Goal: Information Seeking & Learning: Learn about a topic

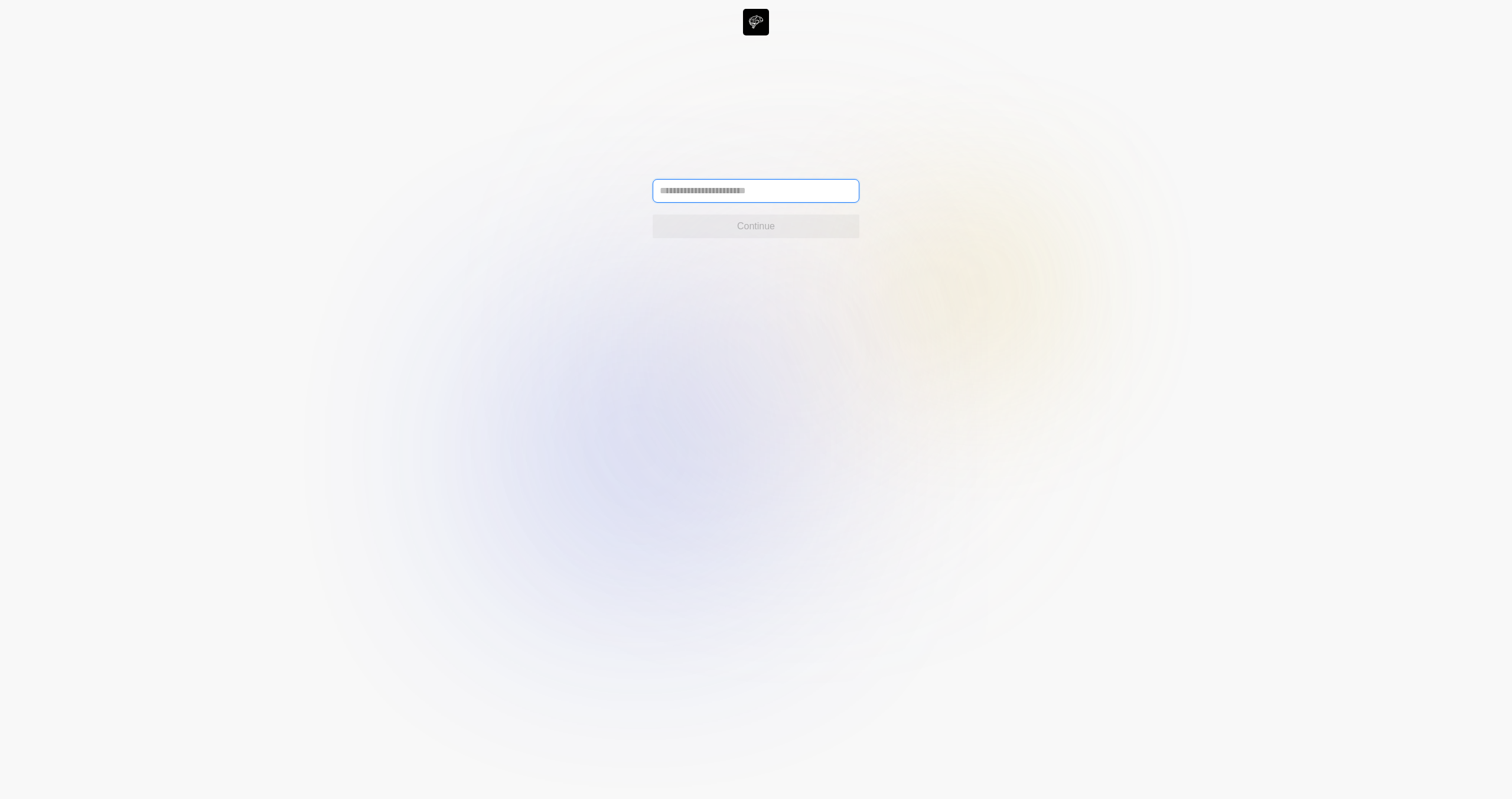
click at [738, 196] on input "text" at bounding box center [756, 190] width 207 height 24
type input "**********"
click at [743, 226] on span "Continue" at bounding box center [756, 226] width 37 height 14
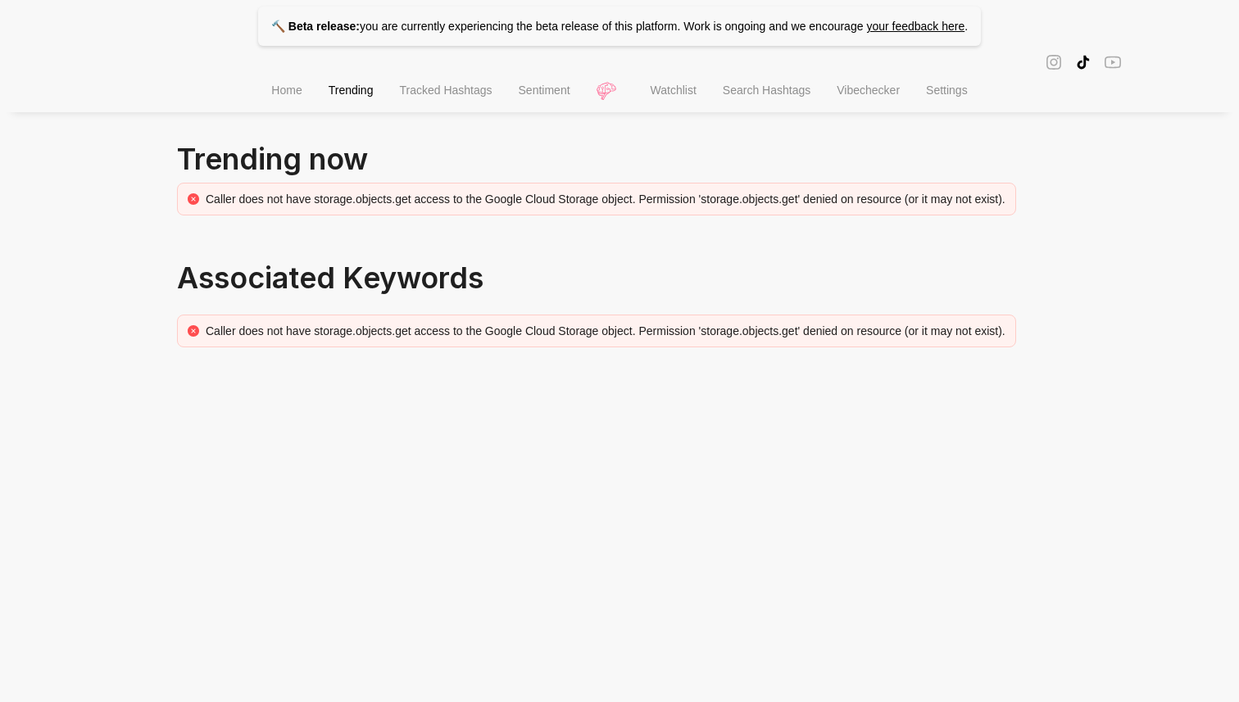
click at [282, 96] on span "Home" at bounding box center [286, 90] width 30 height 13
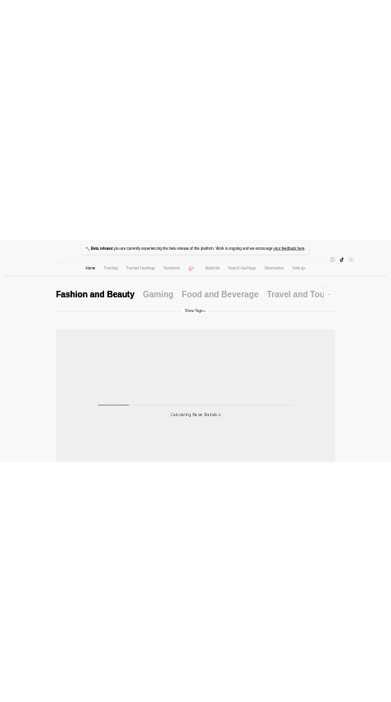
scroll to position [104, 0]
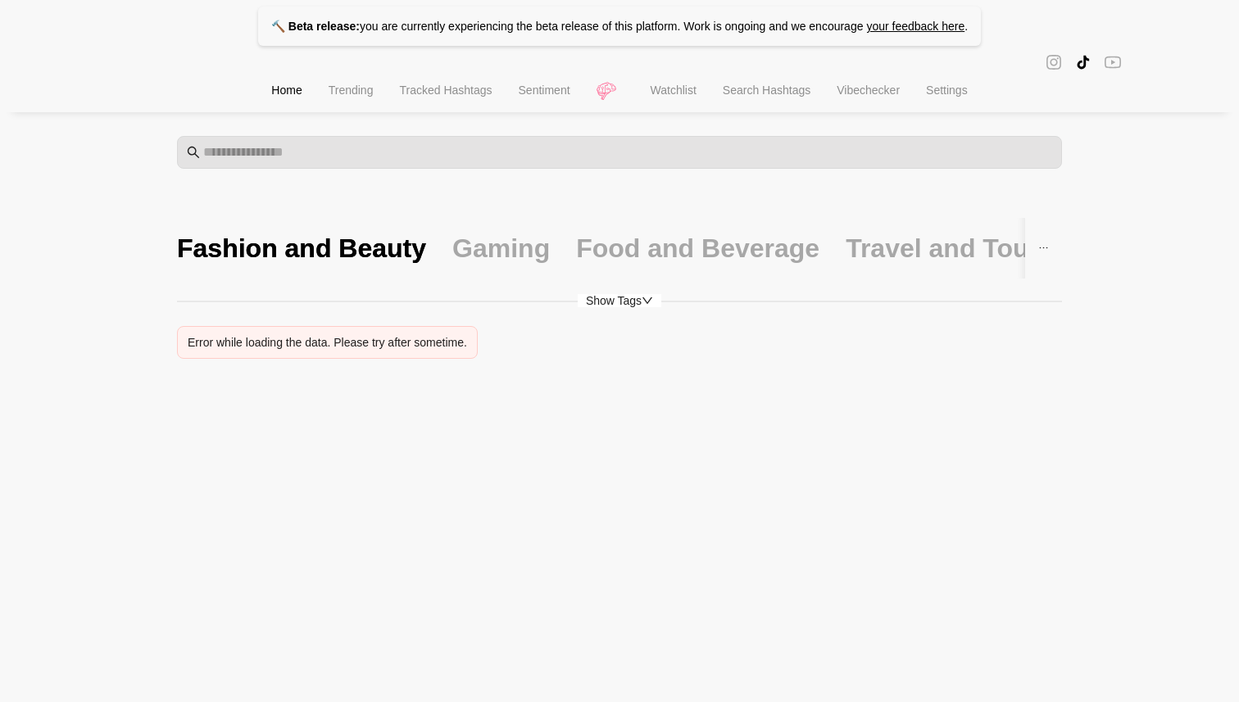
click at [390, 94] on span "Settings" at bounding box center [947, 90] width 42 height 13
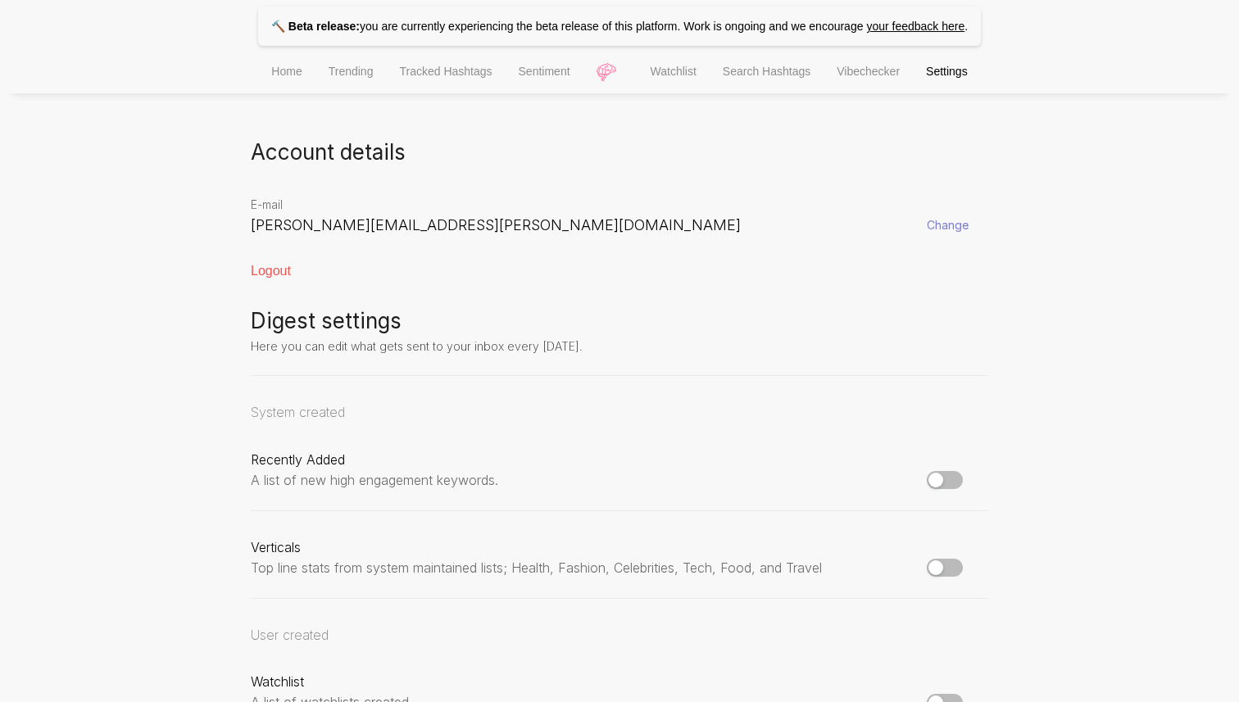
click at [390, 75] on span "Vibechecker" at bounding box center [867, 71] width 63 height 13
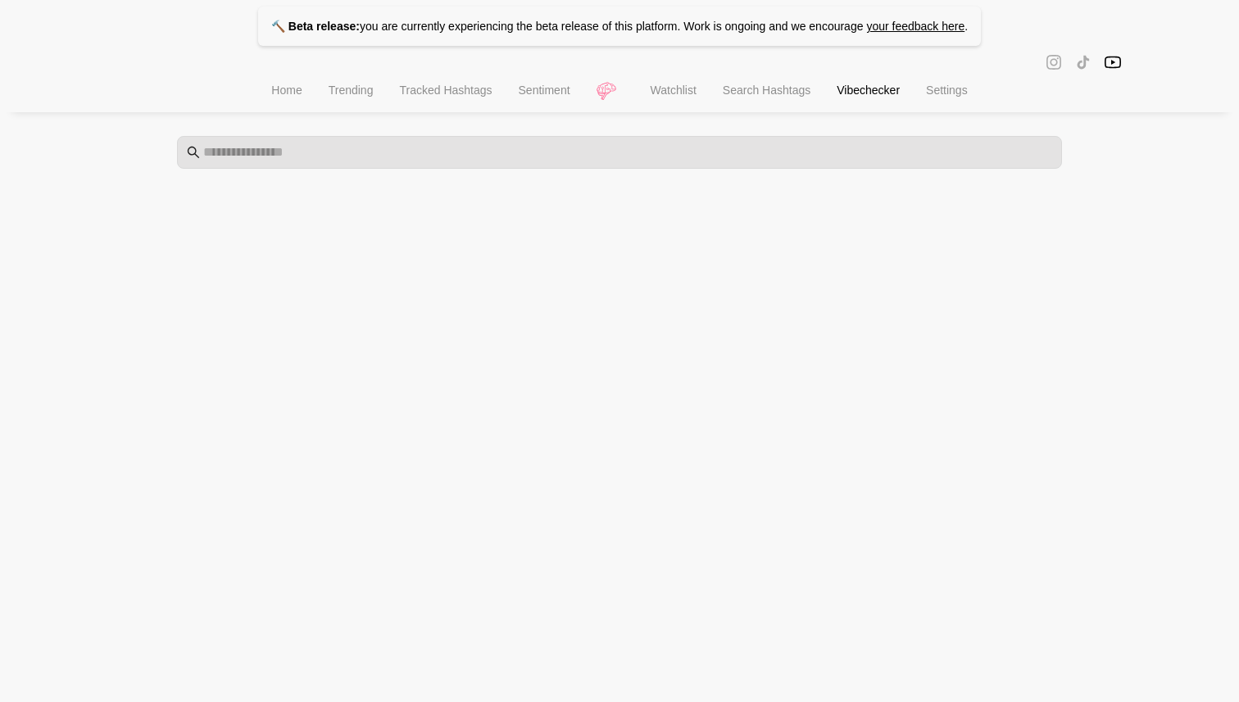
click at [390, 101] on li "Search Hashtags" at bounding box center [766, 92] width 114 height 42
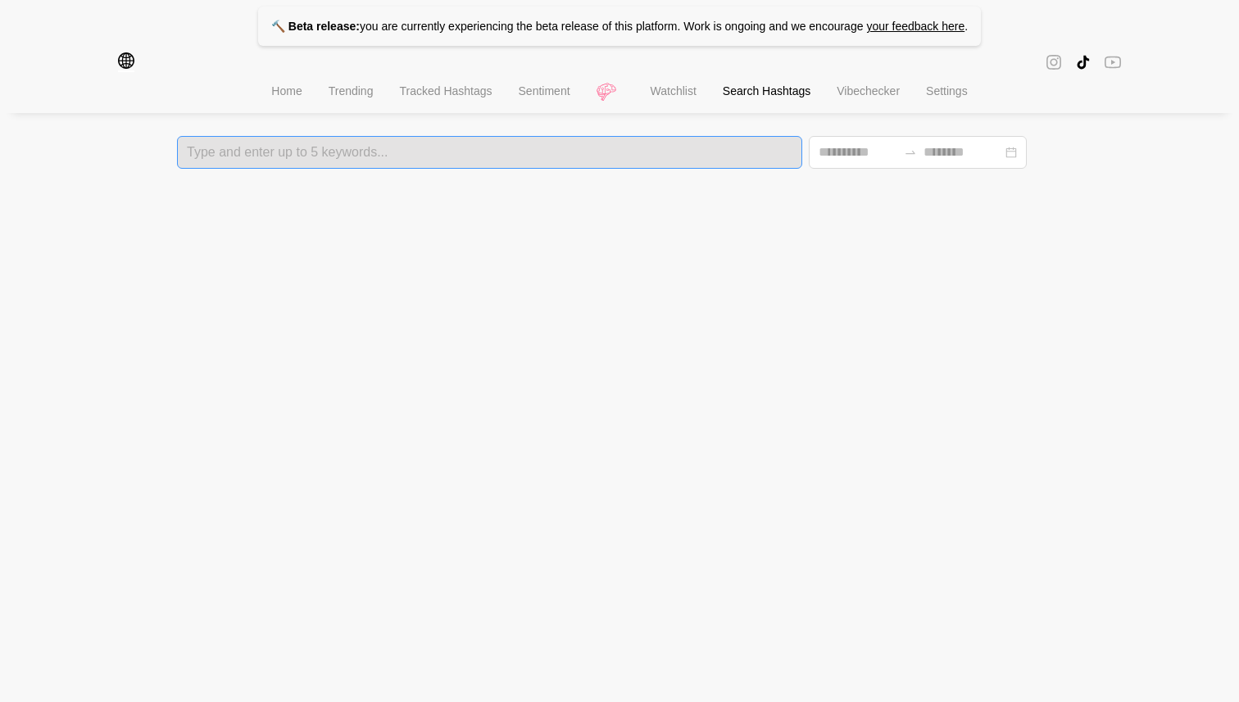
click at [390, 159] on div "Type and enter up to 5 keywords..." at bounding box center [489, 152] width 625 height 33
type input "****"
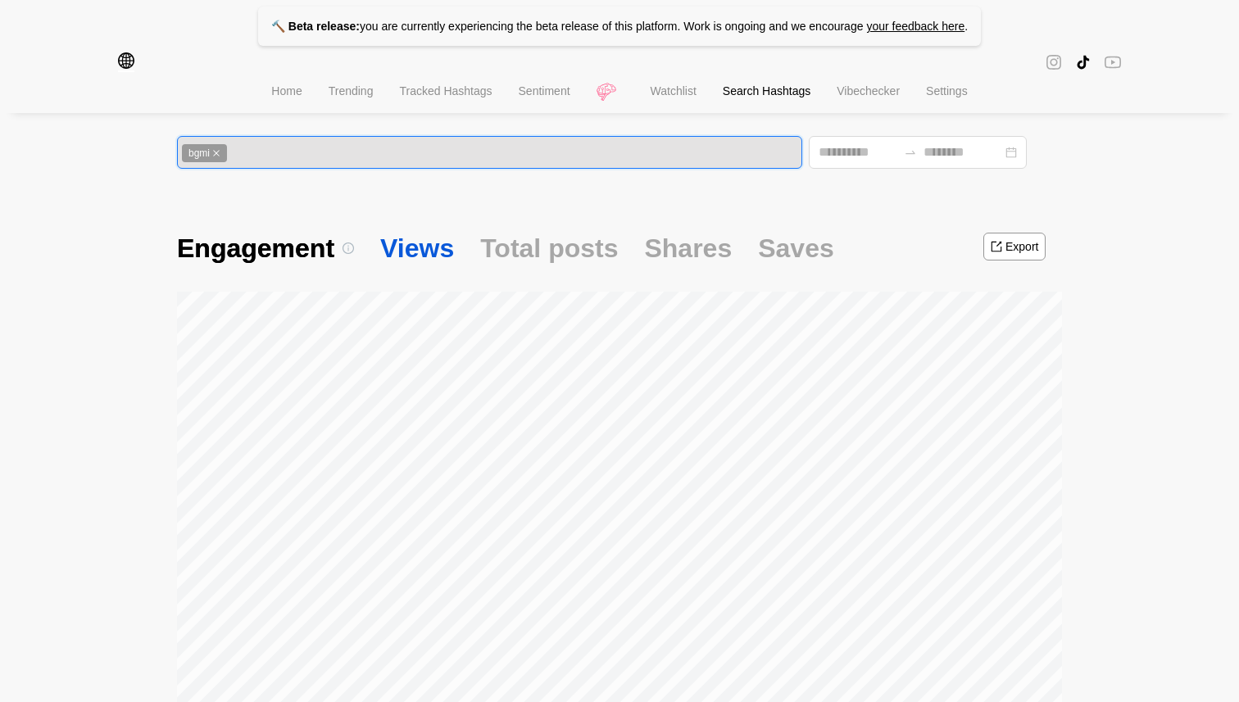
click at [390, 262] on span "Views" at bounding box center [417, 248] width 74 height 34
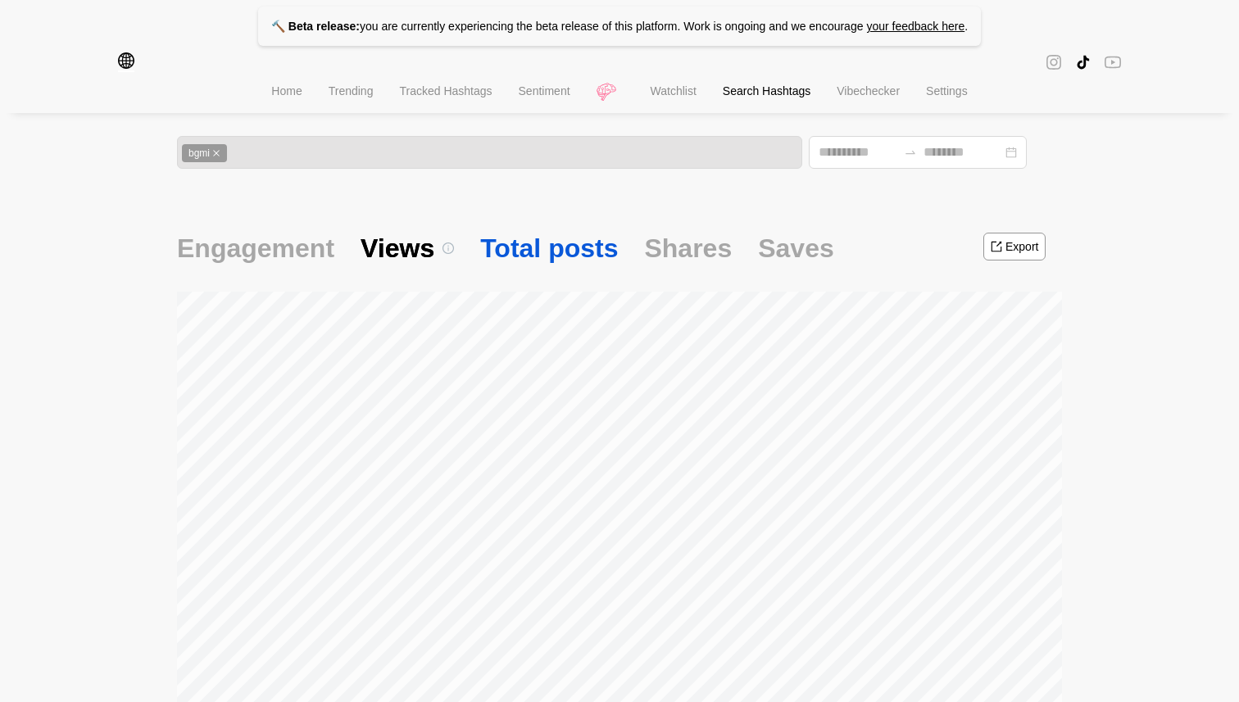
click at [390, 256] on span "Total posts" at bounding box center [549, 248] width 138 height 34
click at [390, 256] on div "Engagement Views Total posts Shares Saves" at bounding box center [505, 248] width 657 height 61
click at [390, 256] on span "Shares" at bounding box center [688, 248] width 88 height 34
click at [390, 247] on span "Saves" at bounding box center [796, 248] width 76 height 34
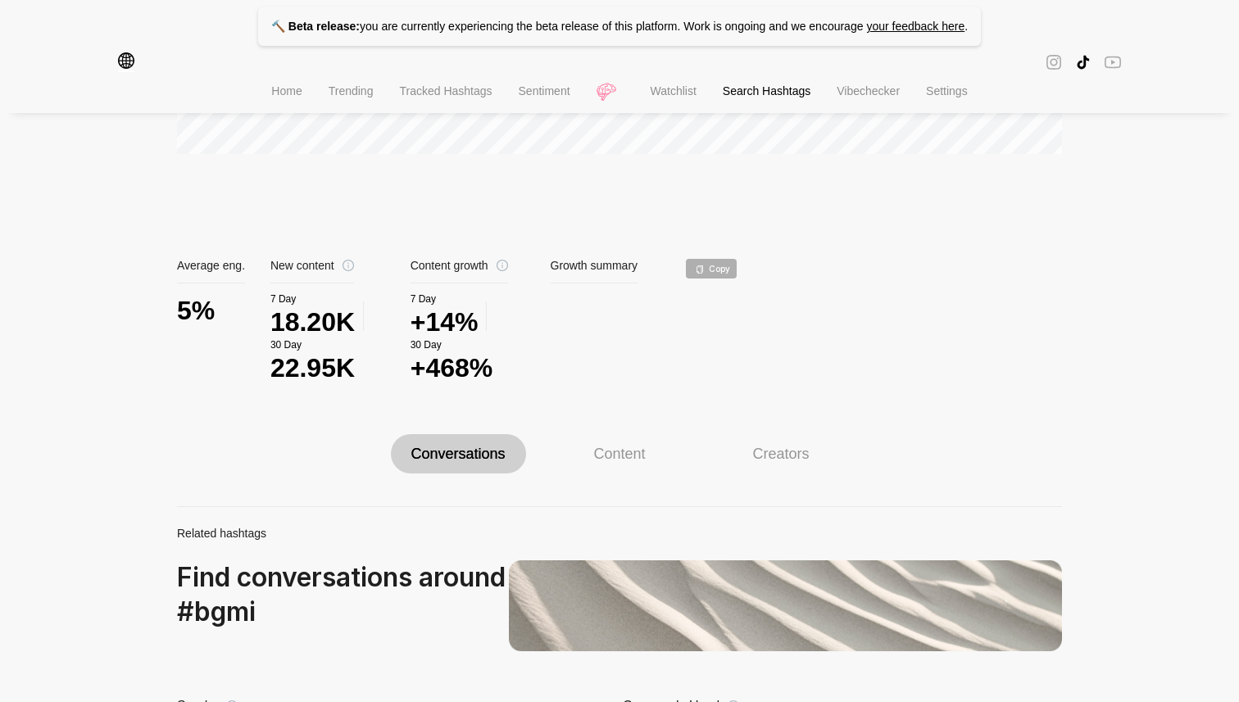
scroll to position [605, 0]
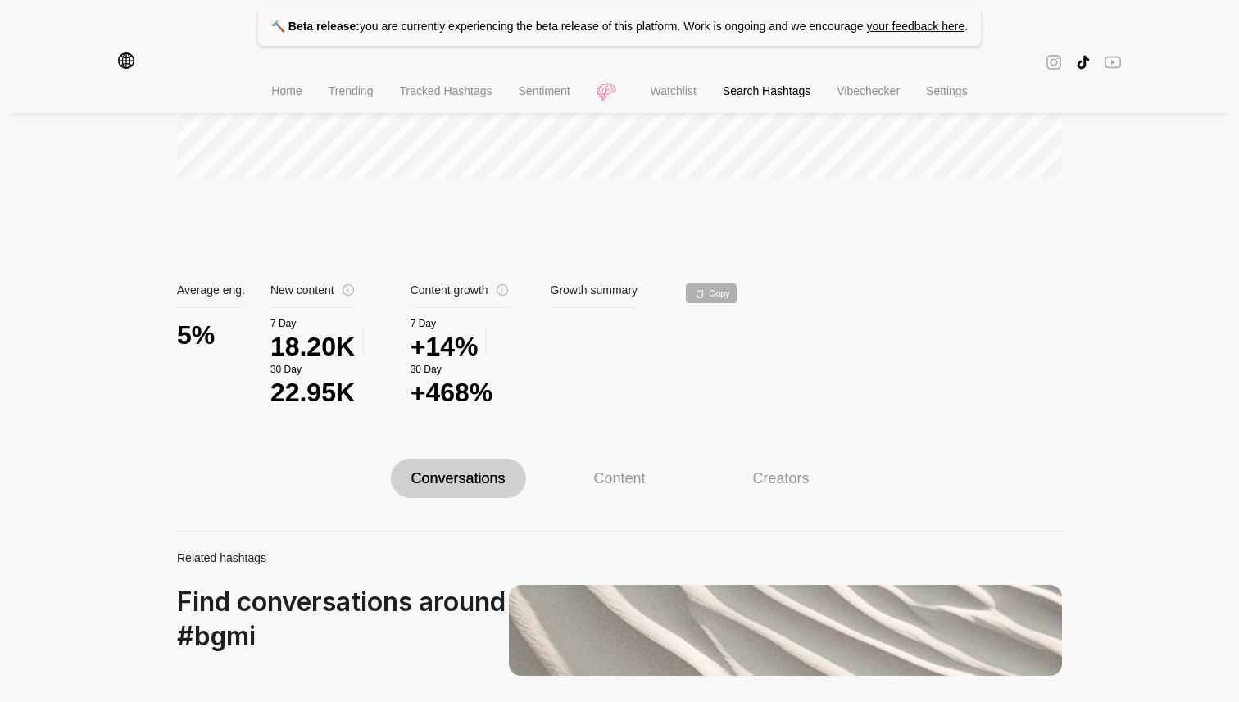
click at [390, 459] on div "Content" at bounding box center [619, 478] width 135 height 39
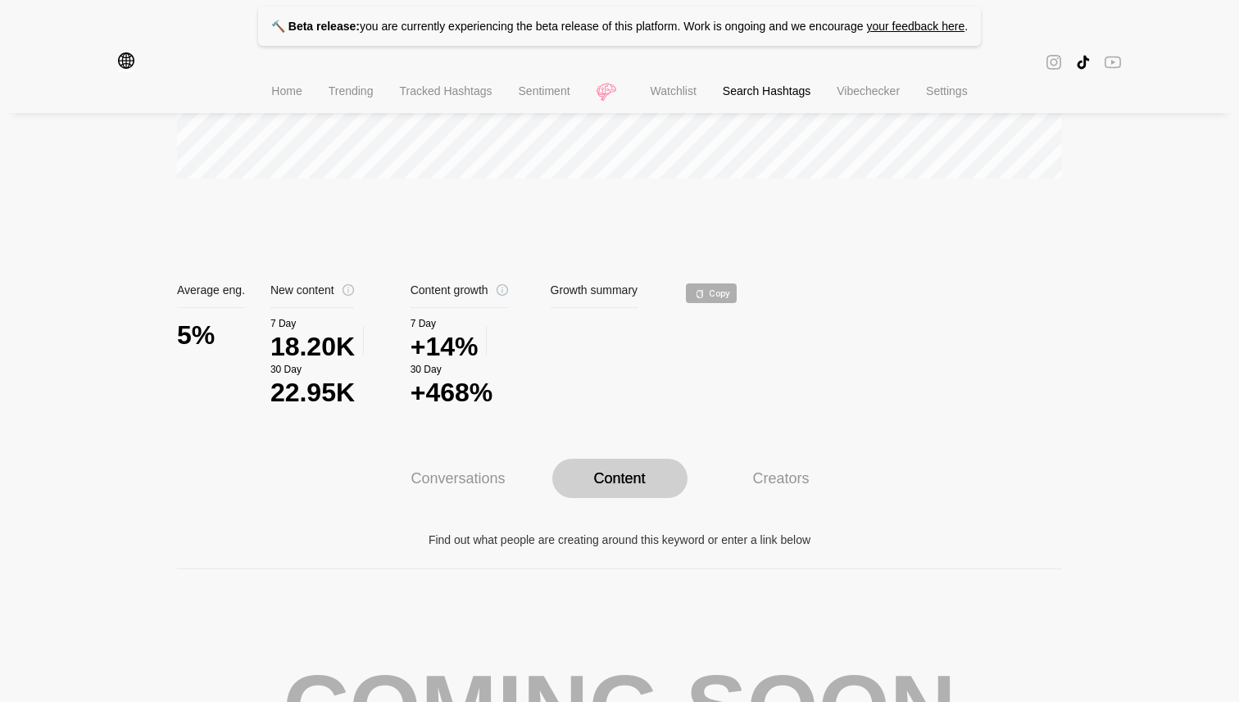
click at [390, 467] on div "Creators" at bounding box center [781, 478] width 135 height 39
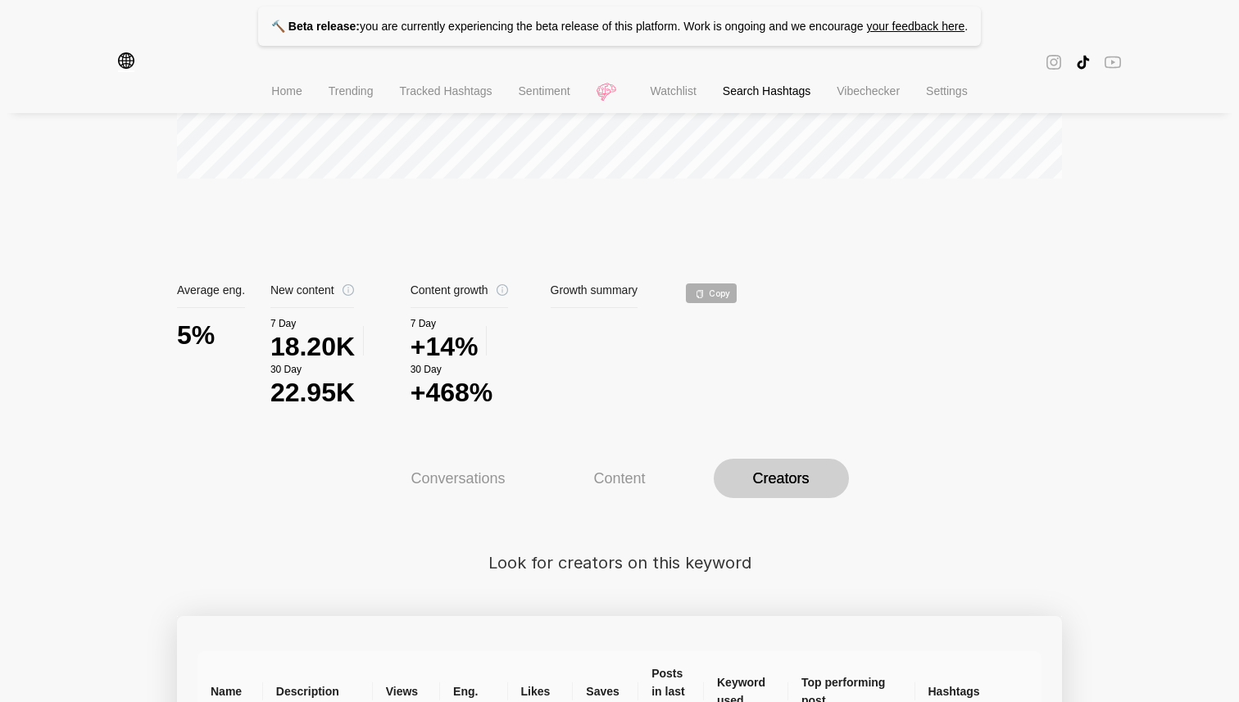
scroll to position [820, 0]
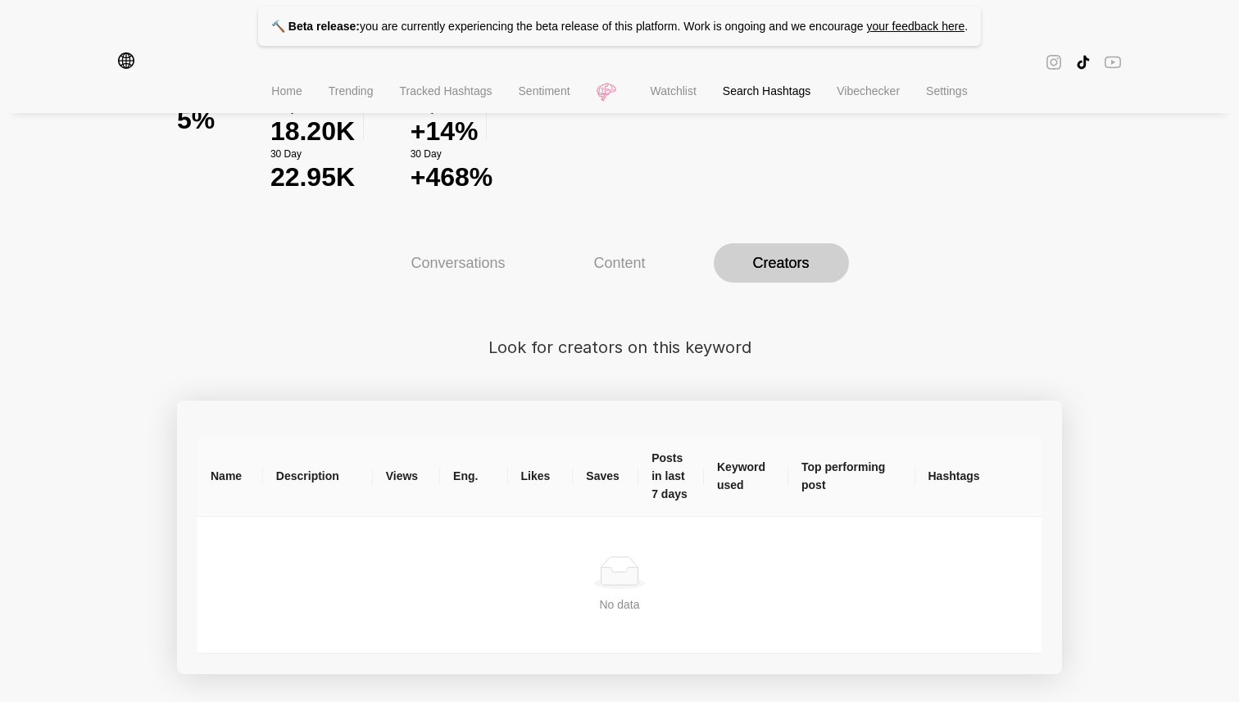
click at [390, 297] on div "Related hashtags Find conversations around # bgmi Sparks Hashtags with high eng…" at bounding box center [619, 499] width 885 height 406
click at [390, 262] on div "Conversations" at bounding box center [457, 263] width 94 height 18
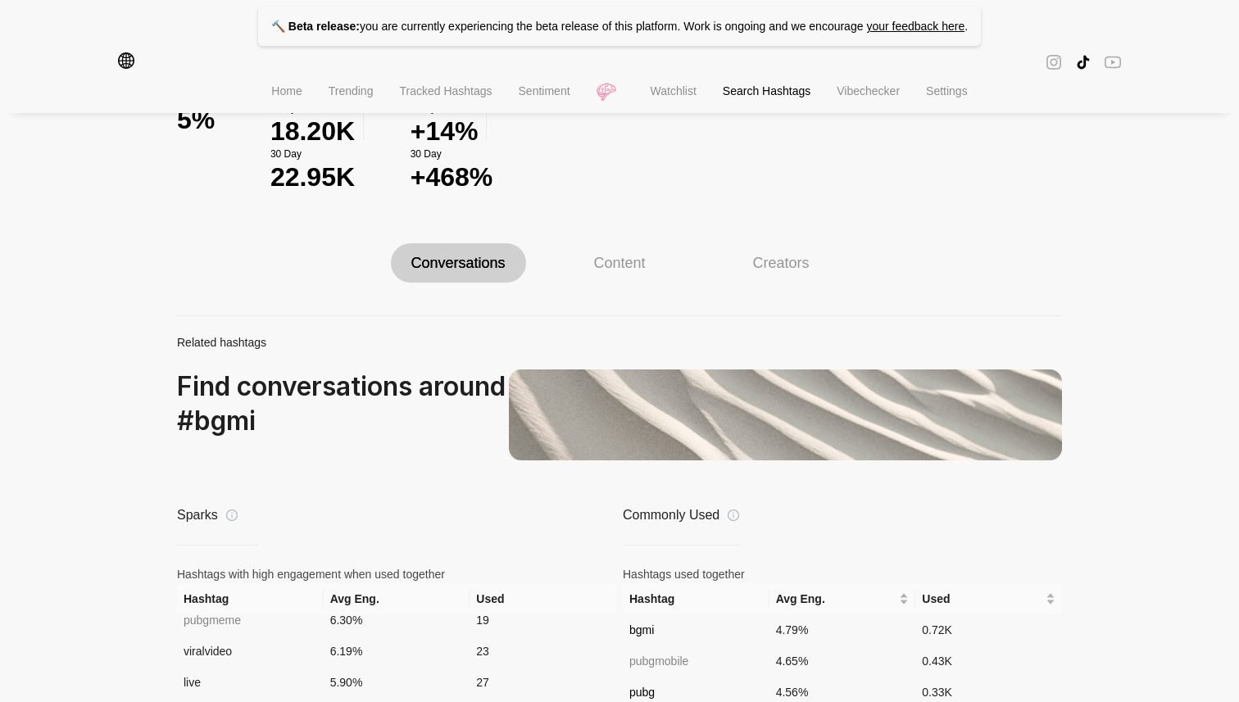
scroll to position [1121, 0]
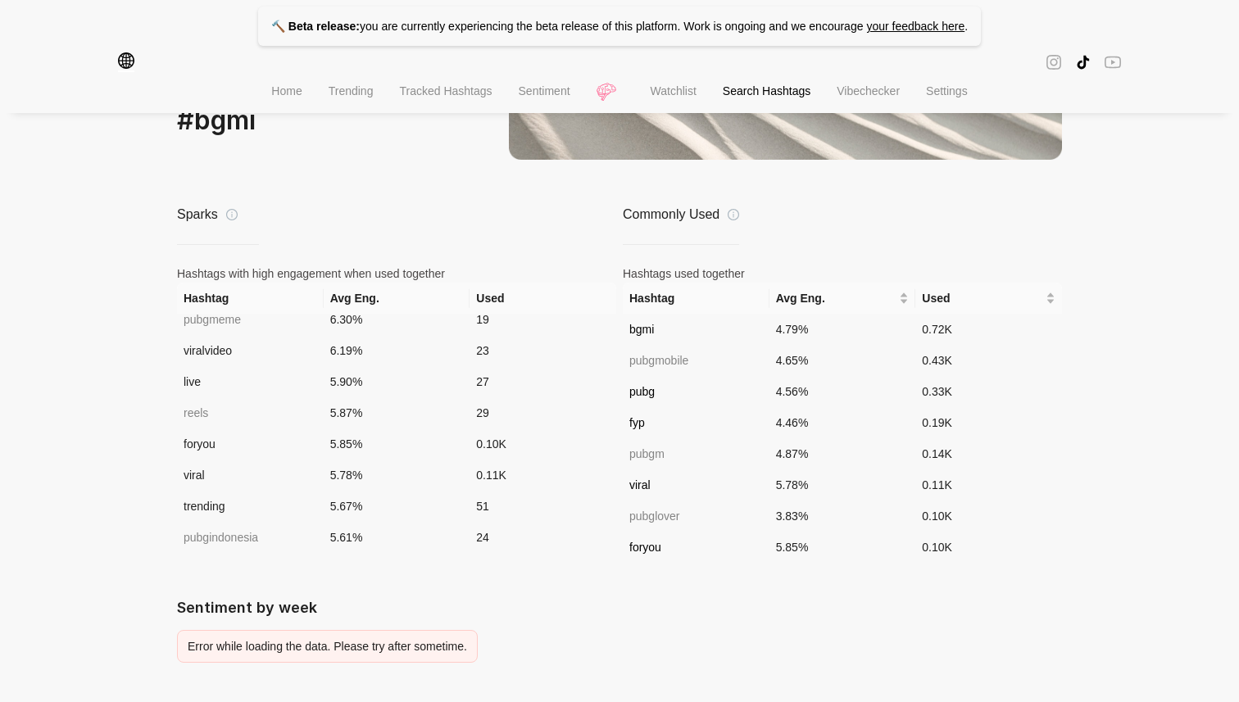
click at [312, 632] on div "Error while loading the data. Please try after sometime." at bounding box center [327, 646] width 301 height 33
click at [263, 588] on div "Related hashtags Find conversations around # bgmi Sparks Hashtags with high eng…" at bounding box center [619, 339] width 885 height 648
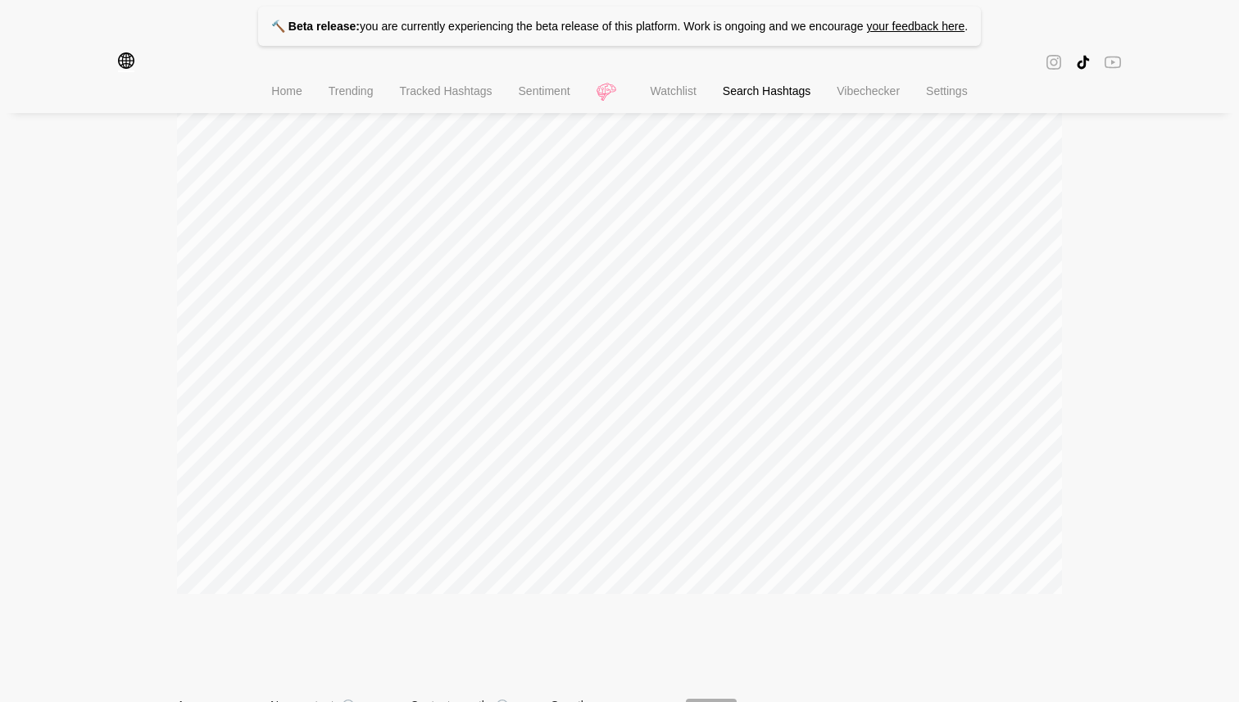
scroll to position [0, 0]
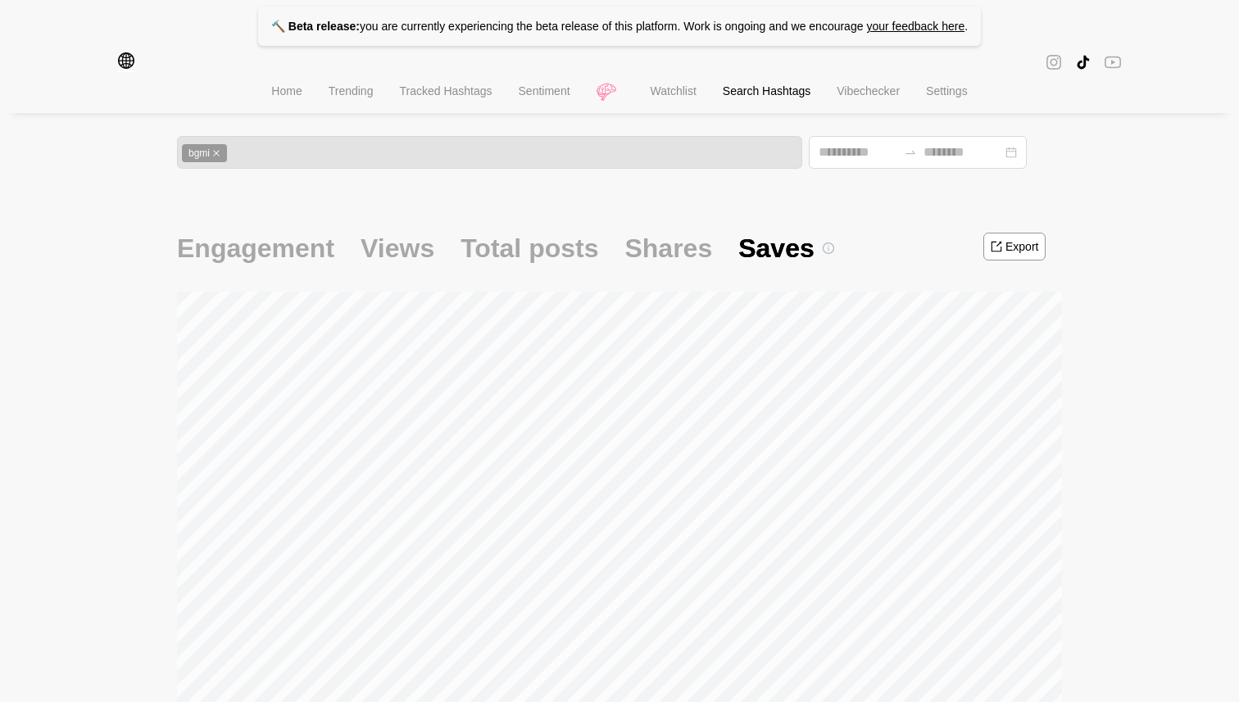
click at [328, 28] on strong "🔨 Beta release:" at bounding box center [315, 26] width 88 height 13
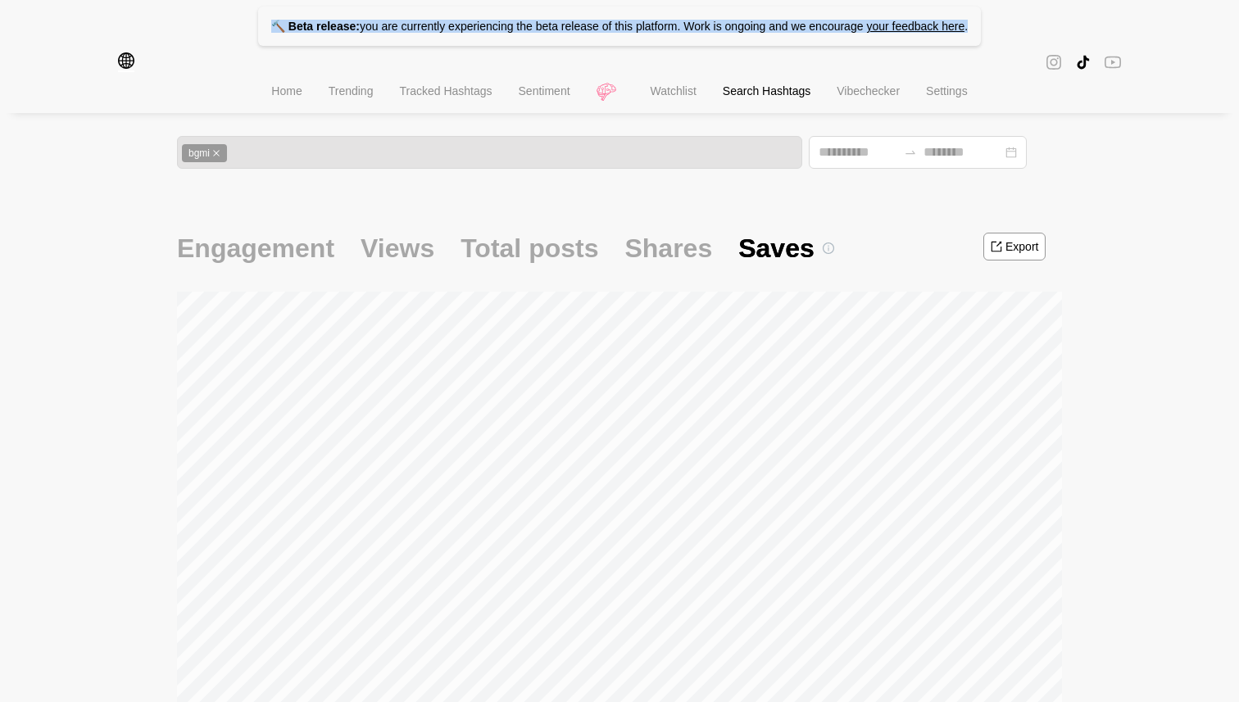
click at [328, 28] on strong "🔨 Beta release:" at bounding box center [315, 26] width 88 height 13
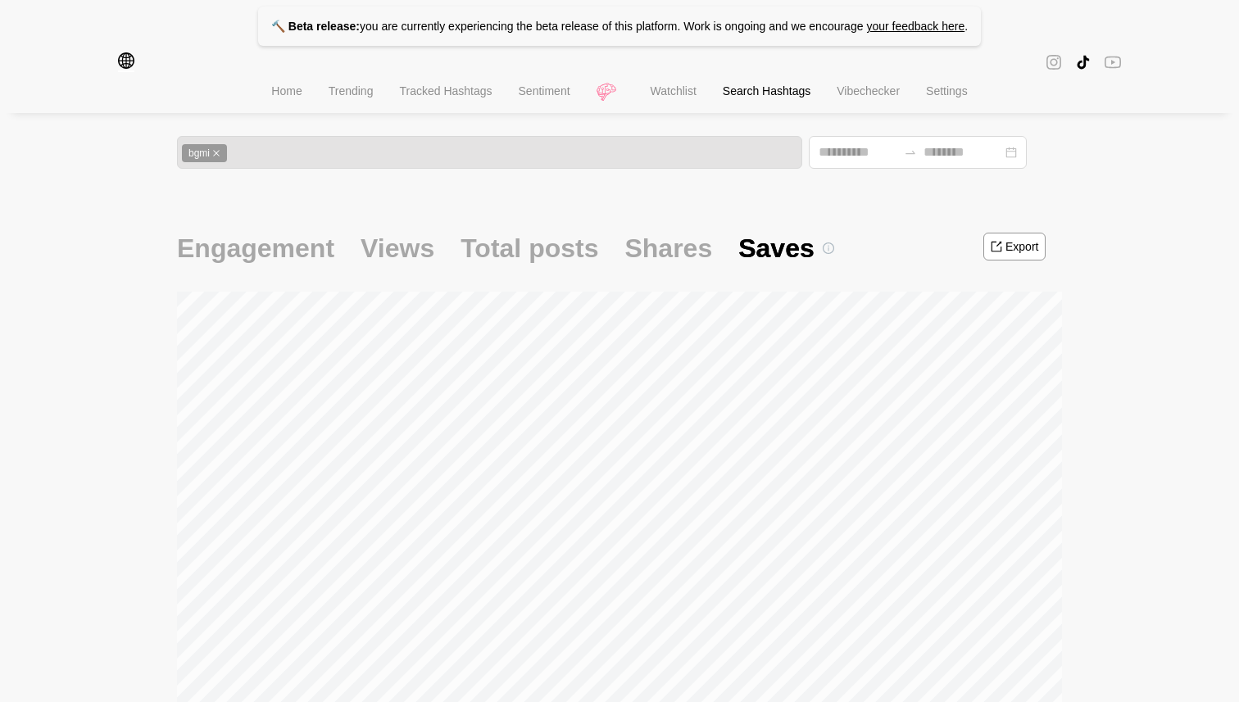
click at [273, 109] on li "Home" at bounding box center [286, 93] width 57 height 42
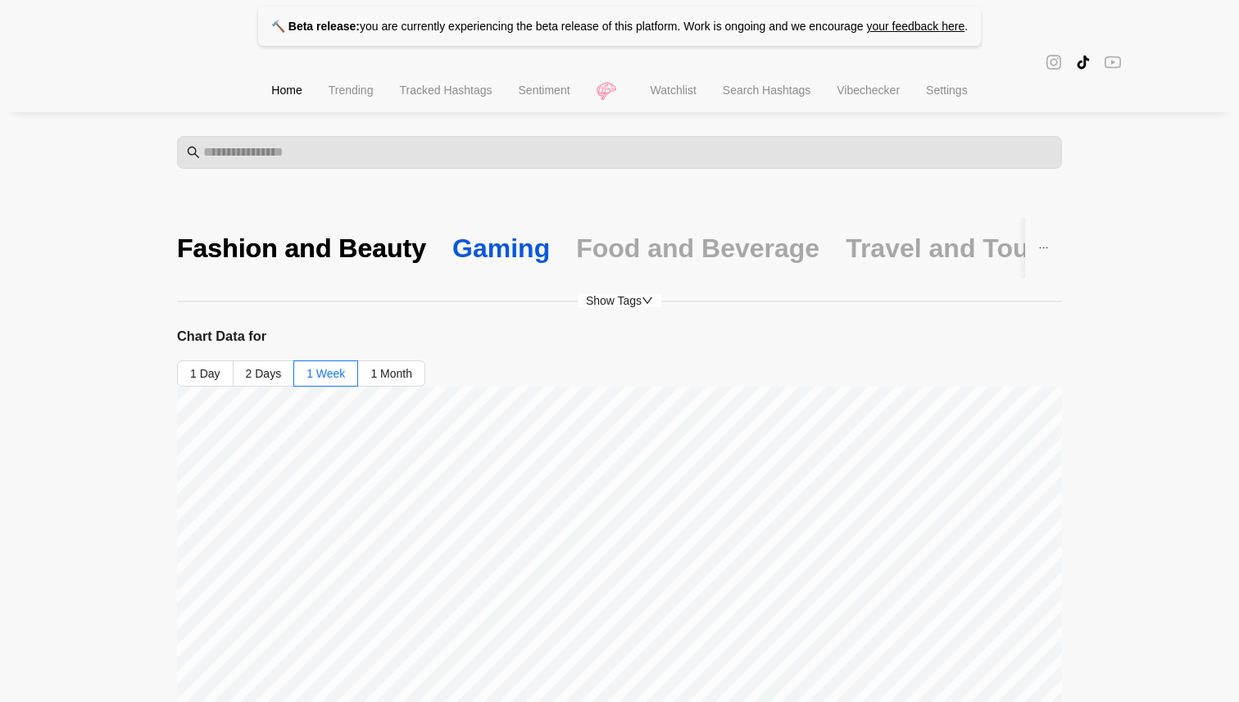
click at [390, 251] on div "Gaming" at bounding box center [500, 248] width 97 height 34
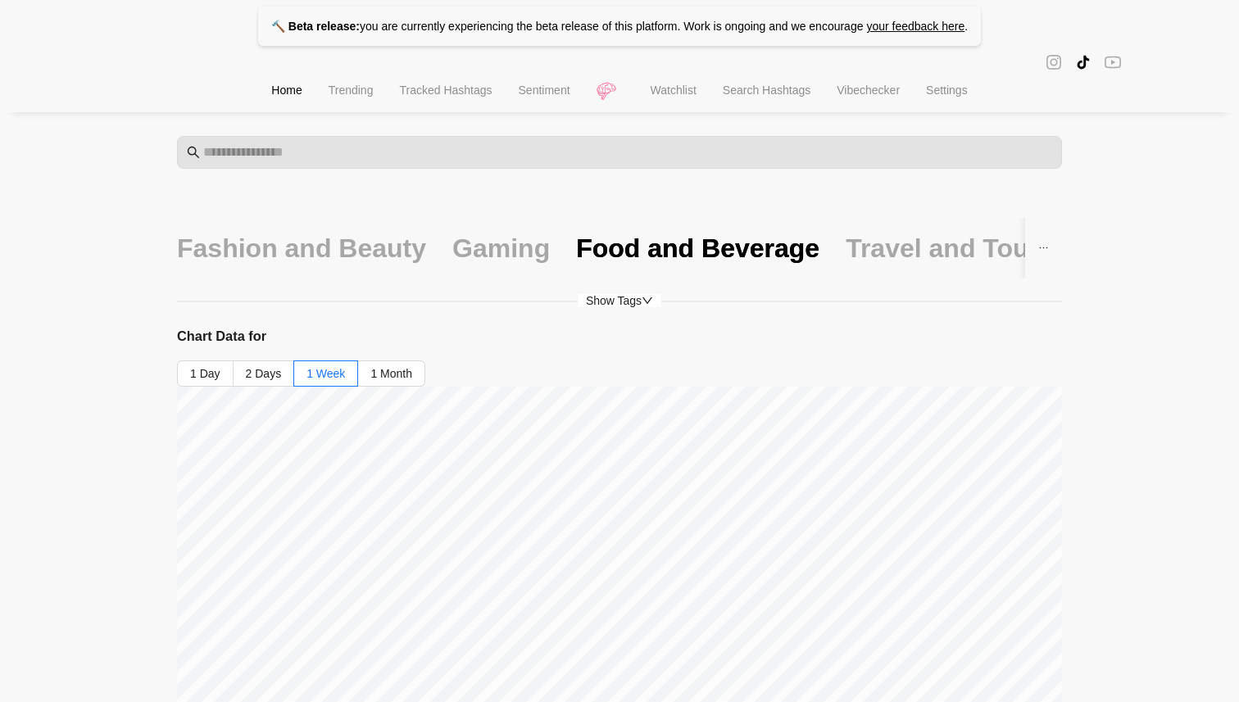
scroll to position [481, 0]
